Goal: Task Accomplishment & Management: Complete application form

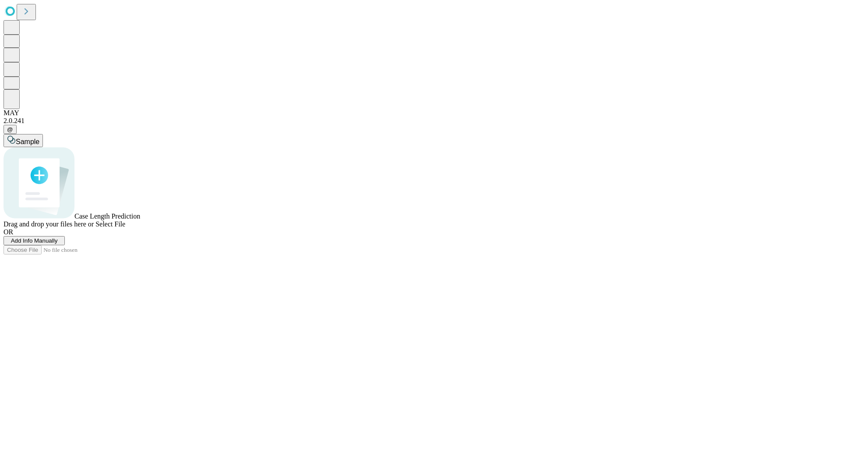
click at [58, 244] on span "Add Info Manually" at bounding box center [34, 241] width 47 height 7
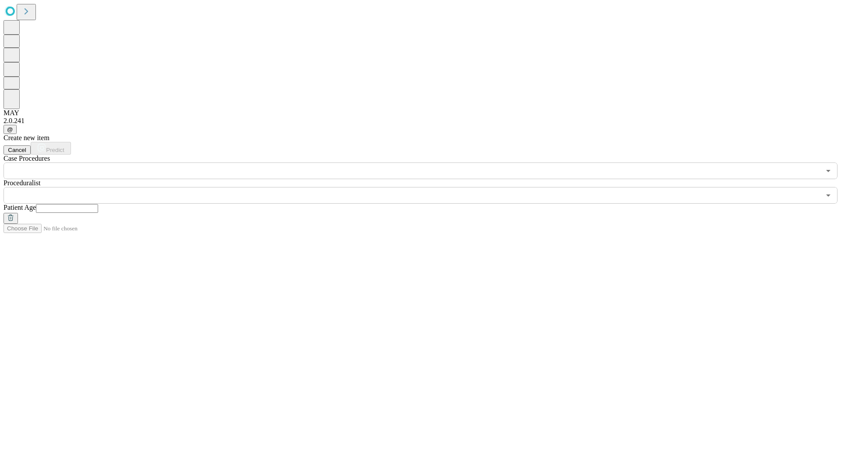
click at [98, 204] on input "text" at bounding box center [67, 208] width 62 height 9
type input "**"
click at [427, 187] on input "text" at bounding box center [412, 195] width 817 height 17
